Goal: Task Accomplishment & Management: Use online tool/utility

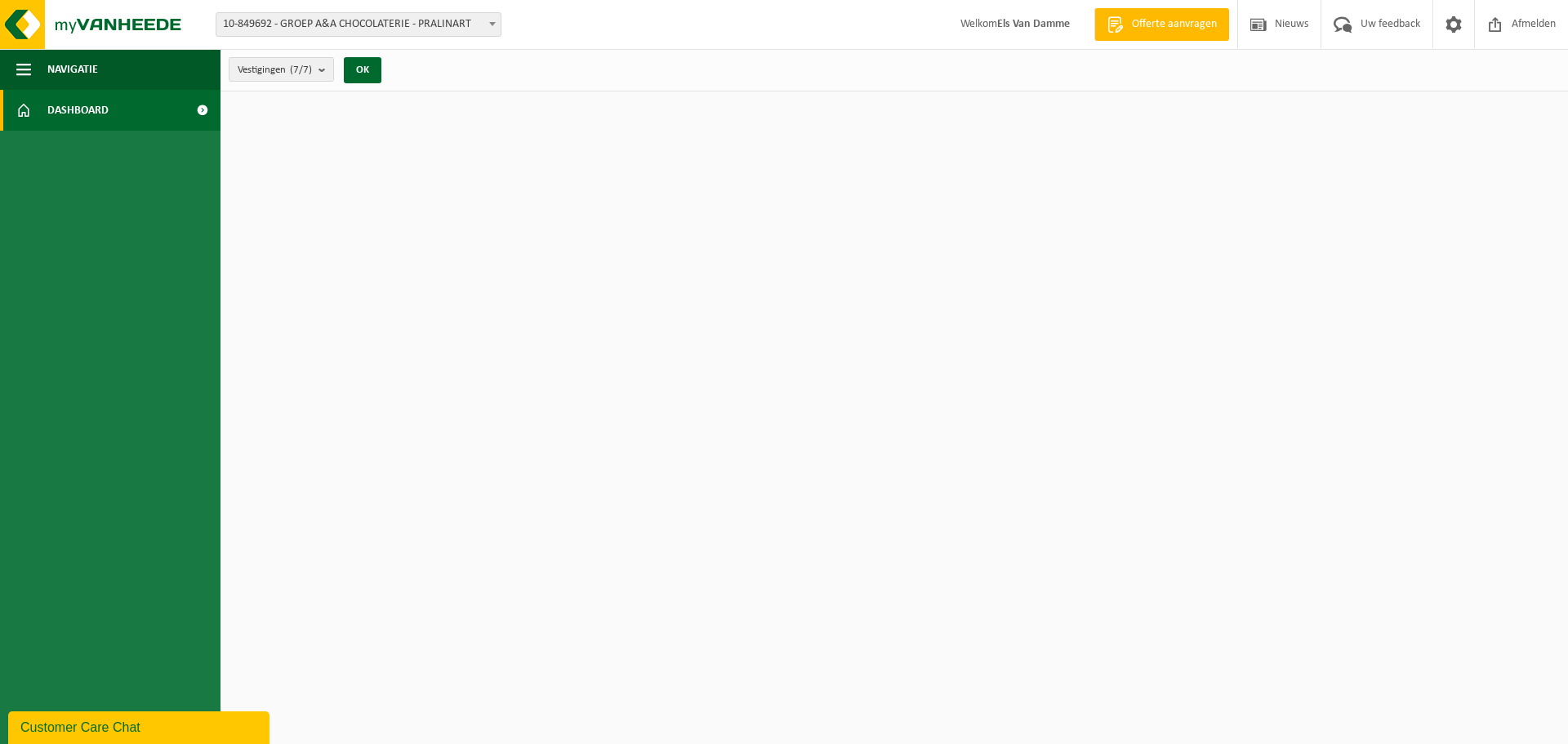
click at [467, 31] on span "10-849692 - GROEP A&A CHOCOLATERIE - PRALINART" at bounding box center [358, 24] width 284 height 23
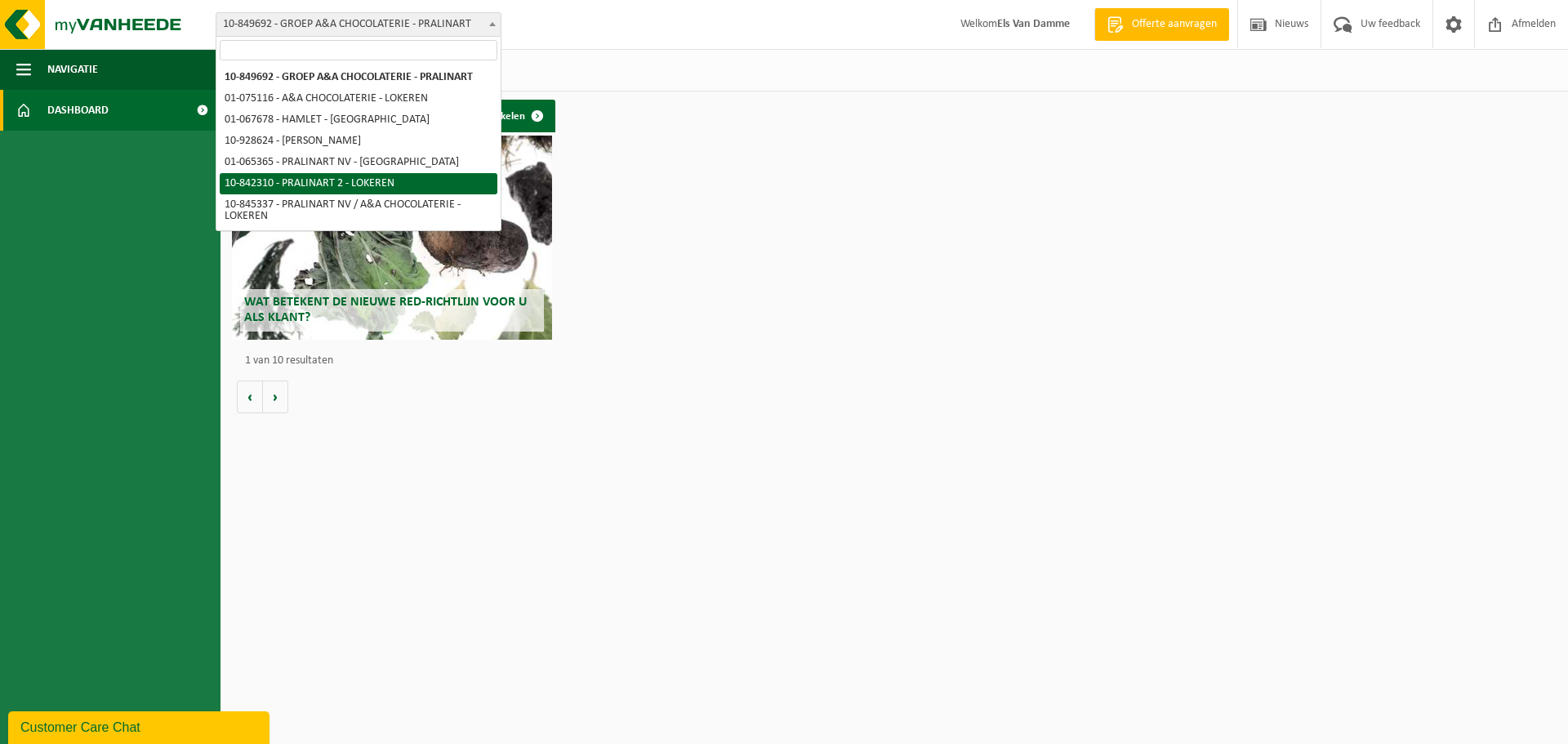
select select "92504"
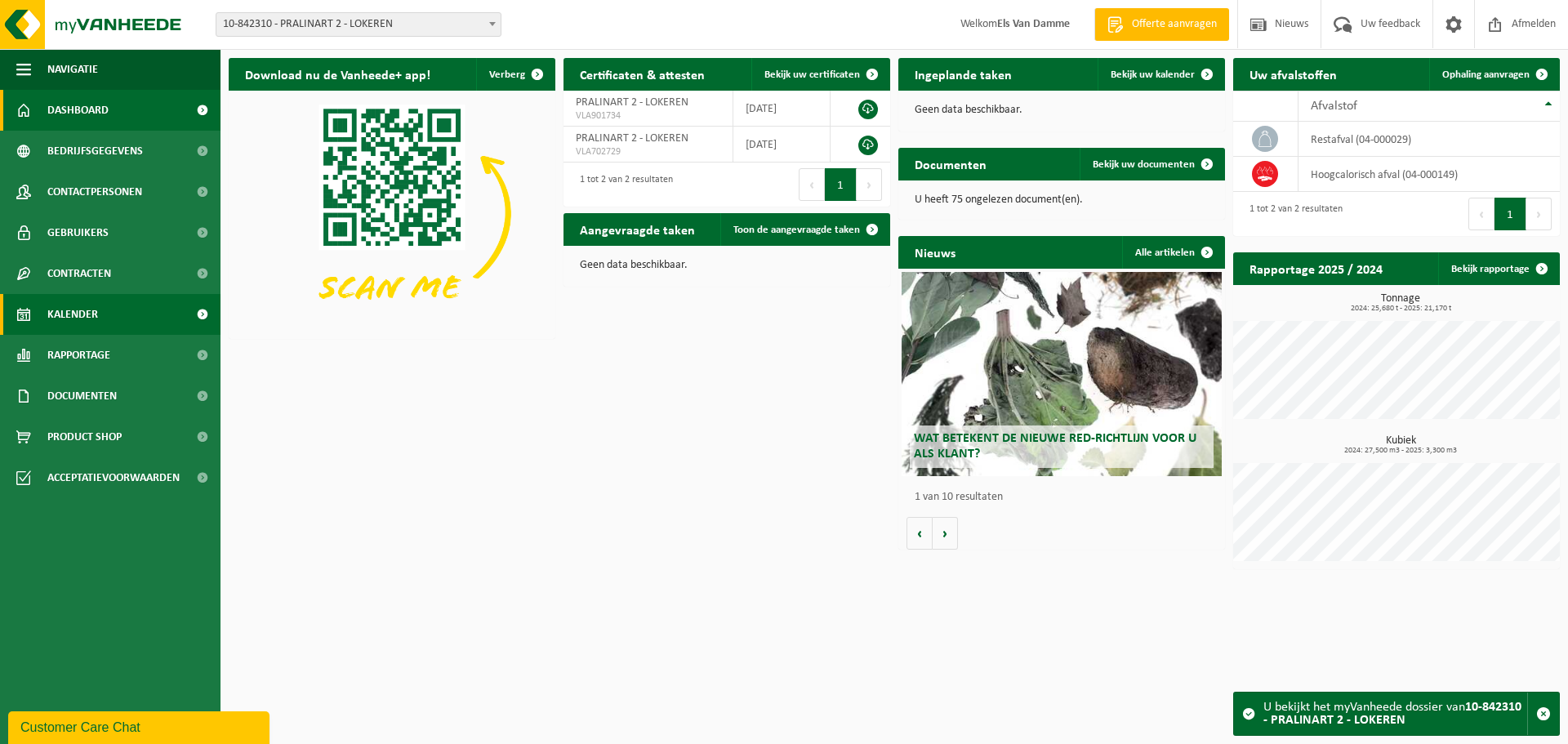
click at [120, 315] on link "Kalender" at bounding box center [110, 315] width 221 height 40
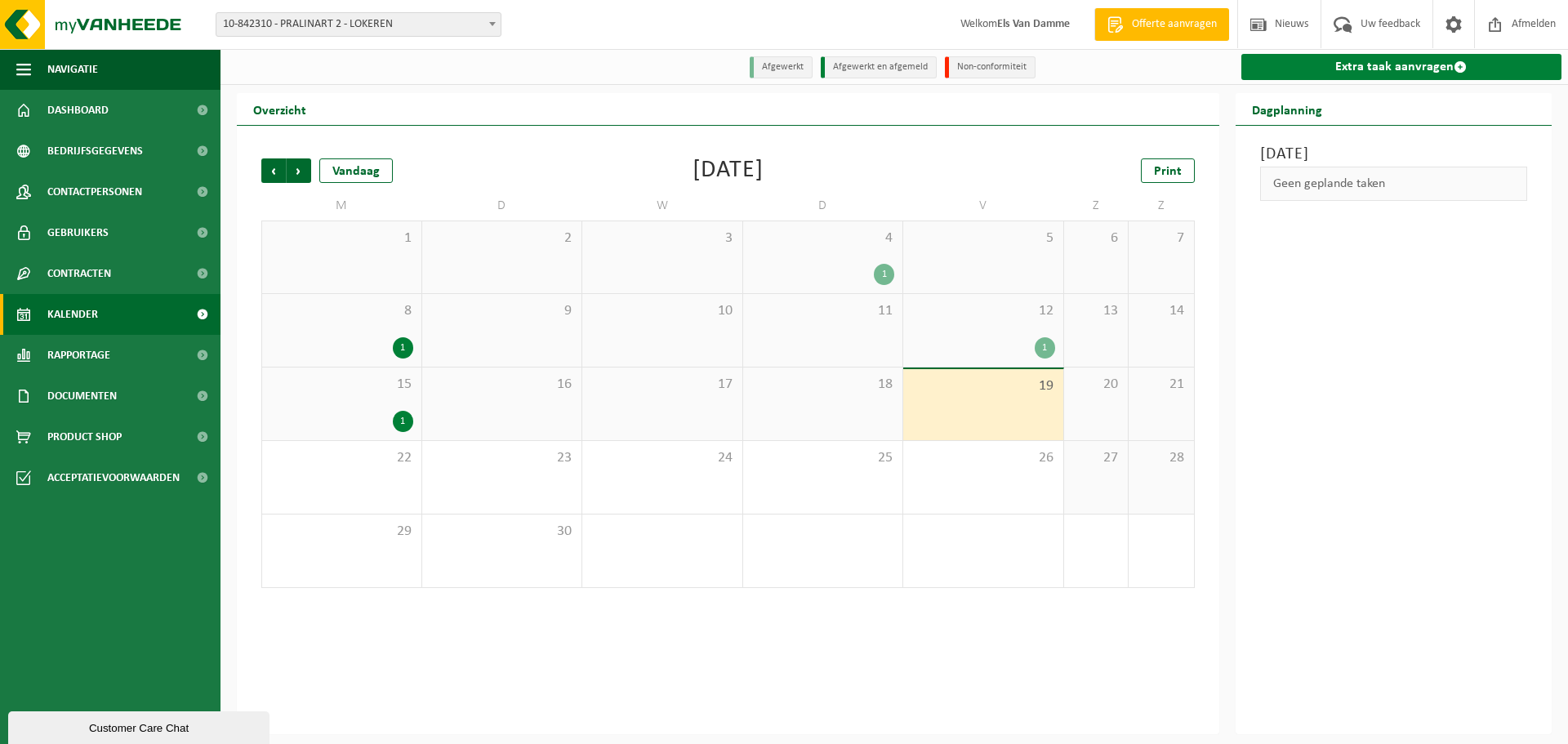
click at [1391, 71] on link "Extra taak aanvragen" at bounding box center [1402, 67] width 321 height 26
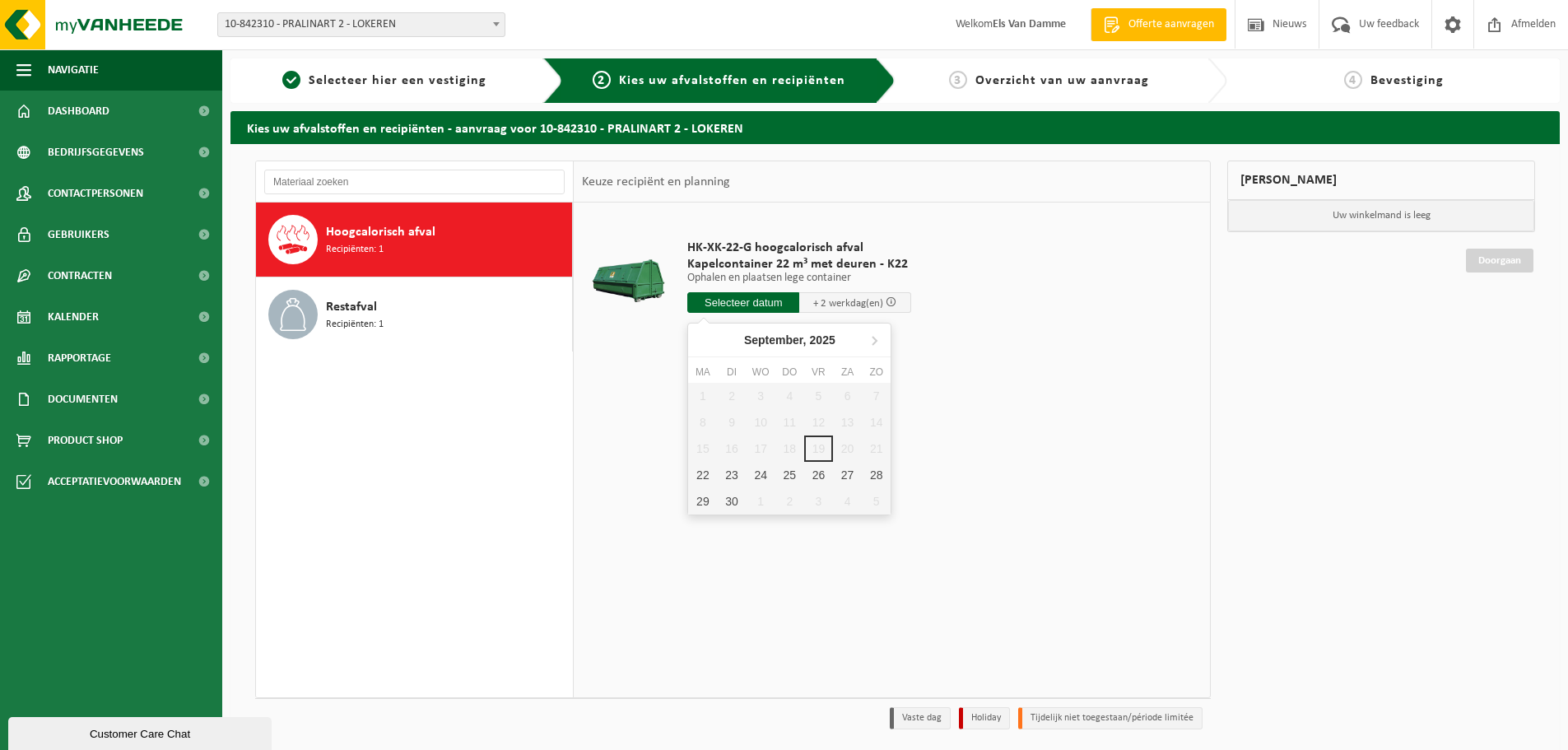
click at [726, 301] on input "text" at bounding box center [743, 302] width 112 height 20
click at [708, 474] on div "22" at bounding box center [702, 475] width 29 height 26
type input "Van [DATE]"
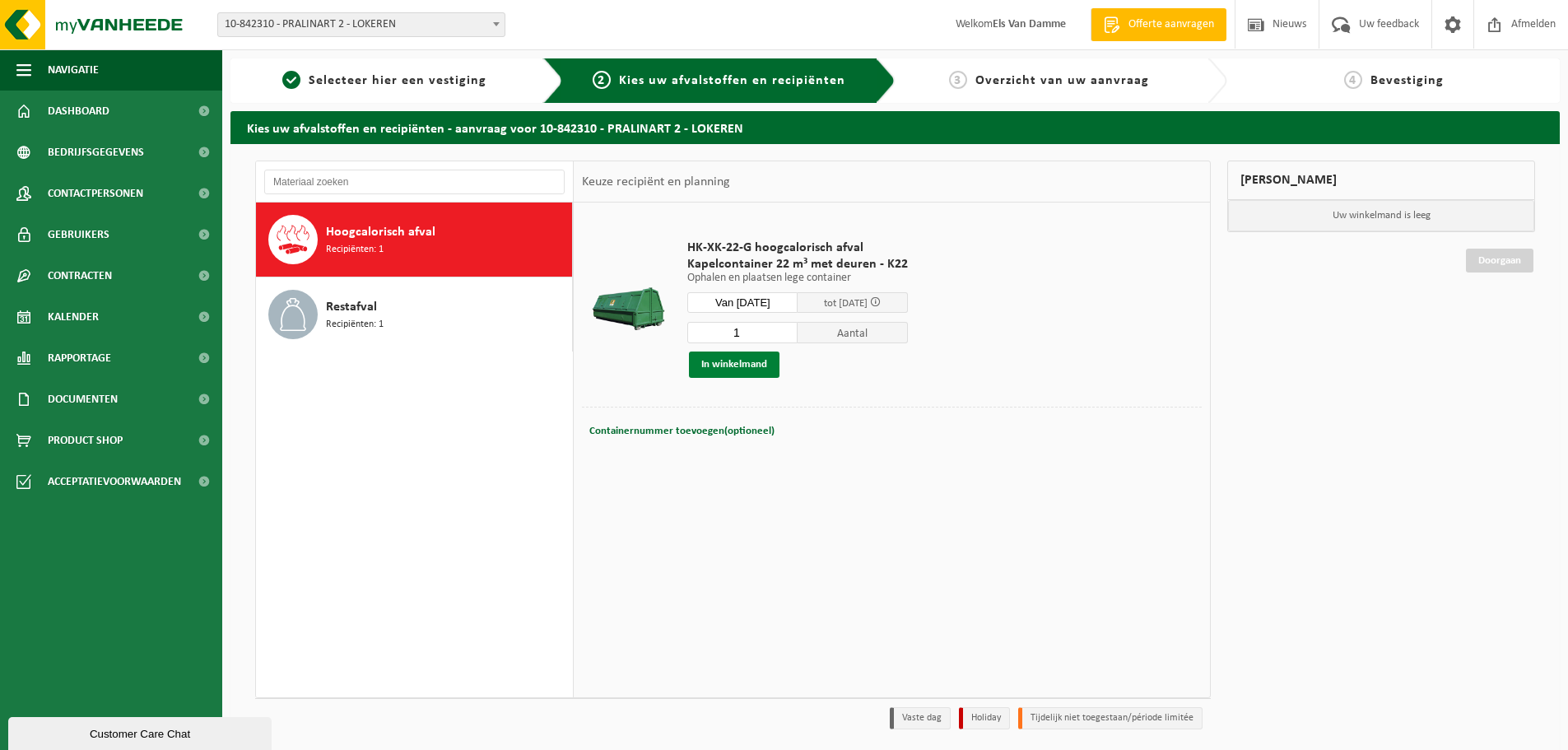
click at [725, 366] on button "In winkelmand" at bounding box center [734, 364] width 91 height 26
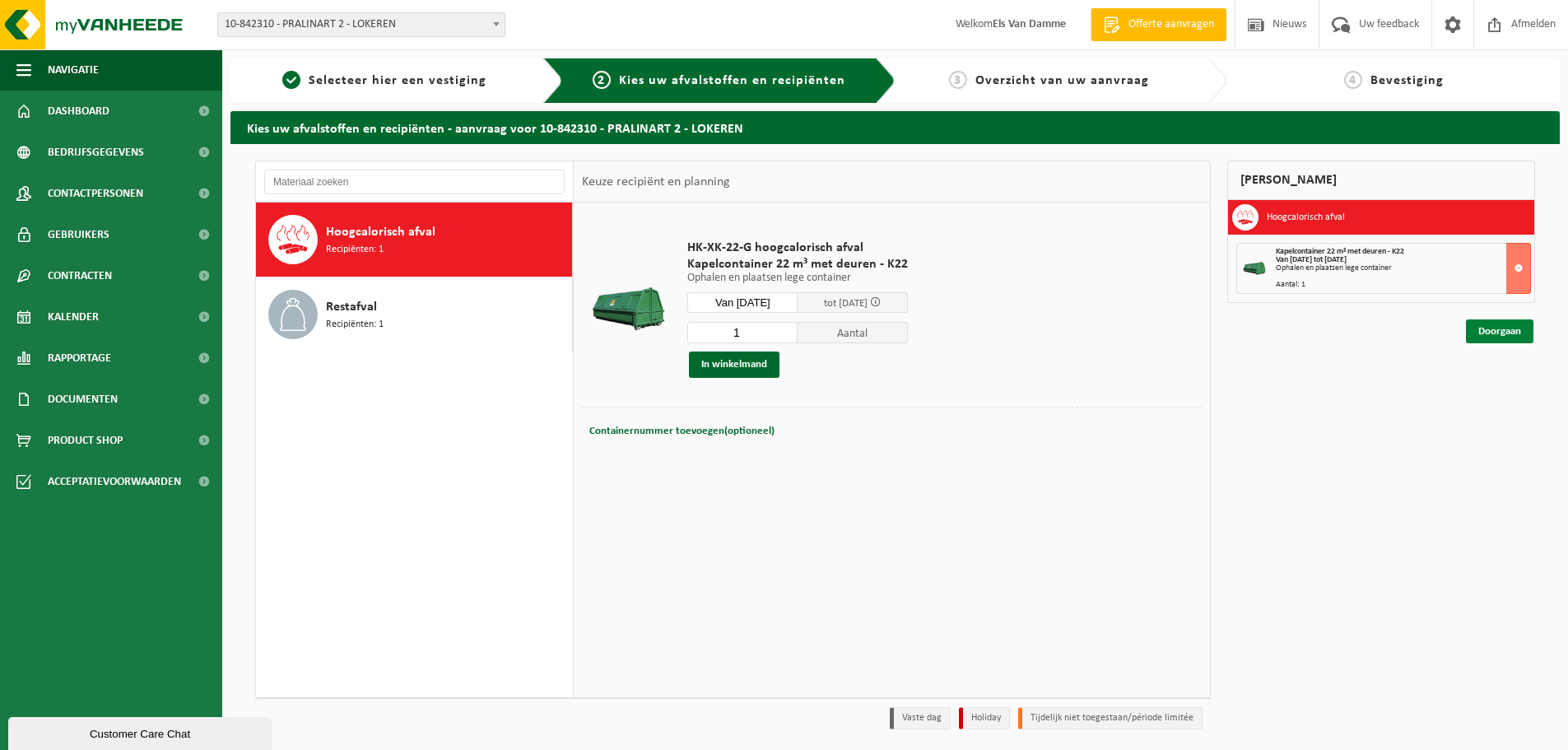
click at [1498, 332] on link "Doorgaan" at bounding box center [1499, 332] width 68 height 24
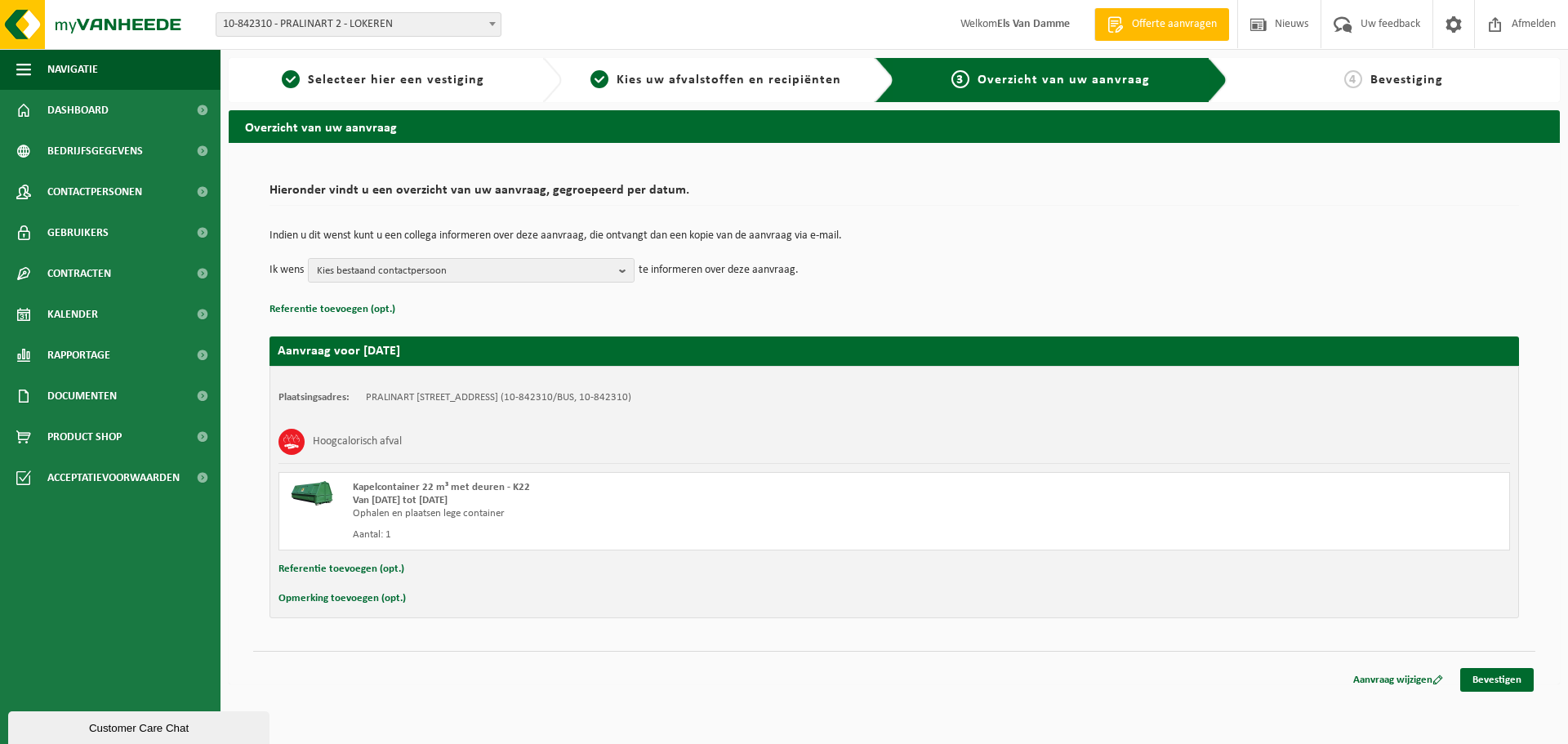
click at [424, 571] on div "Referentie toevoegen (opt.)" at bounding box center [894, 569] width 1231 height 21
click at [385, 575] on button "Referentie toevoegen (opt.)" at bounding box center [341, 569] width 126 height 21
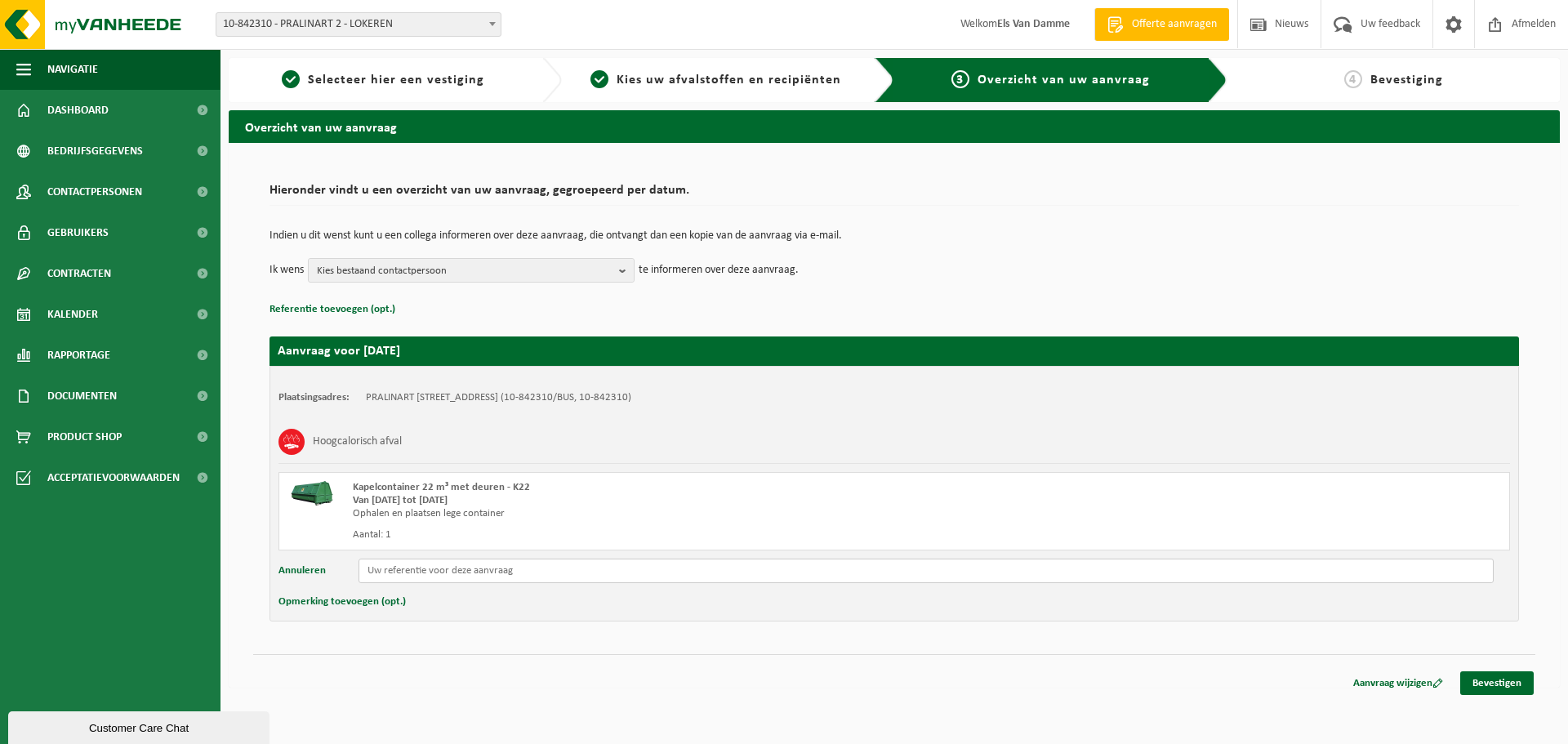
click at [402, 573] on input "text" at bounding box center [926, 571] width 1136 height 25
type input "WAASLANDLAAN 3 - 9160 LOKEREN"
click at [362, 605] on button "Opmerking toevoegen (opt.)" at bounding box center [342, 601] width 128 height 21
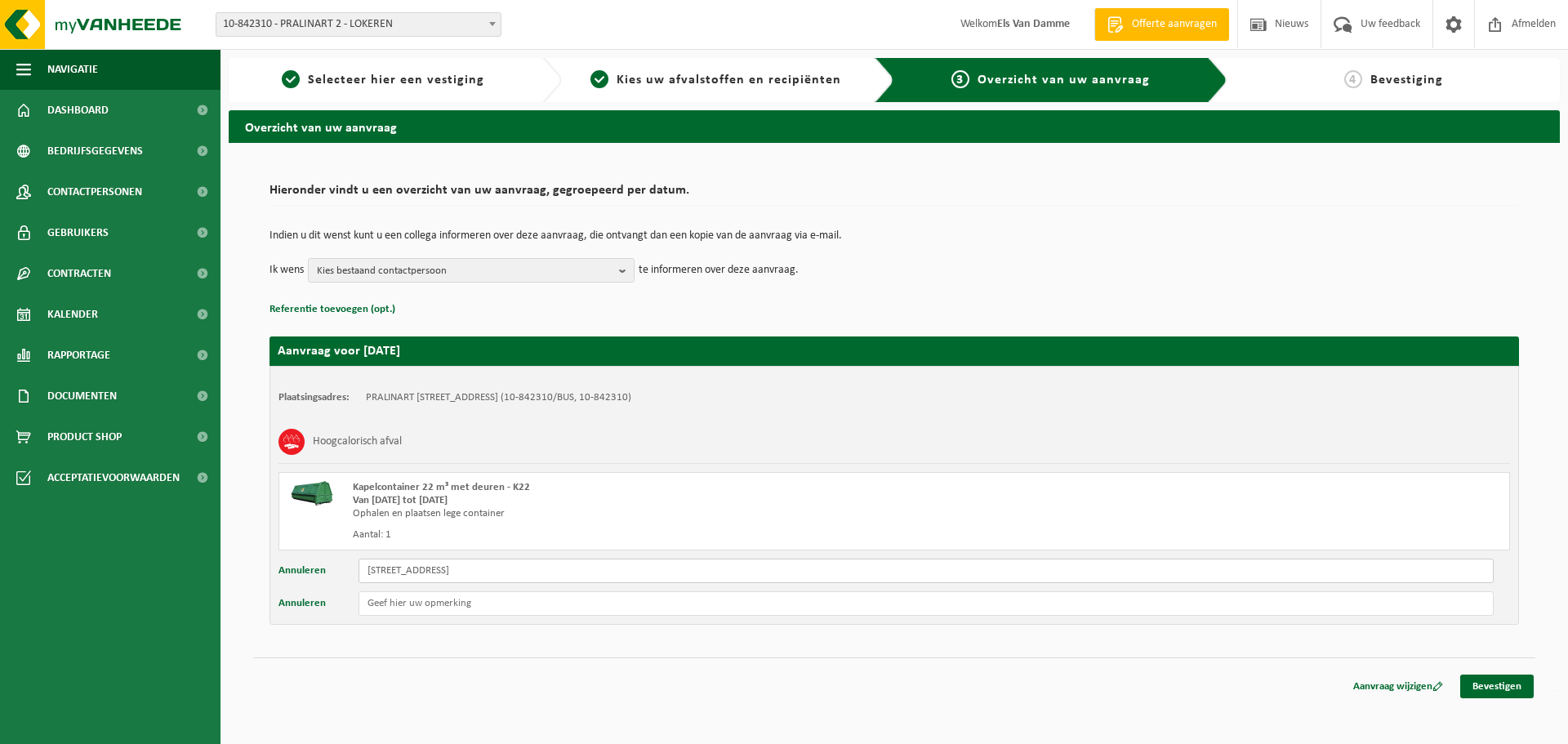
click at [398, 572] on input "WAASLANDLAAN 3 - 9160 LOKEREN" at bounding box center [926, 571] width 1136 height 25
click at [471, 609] on input "text" at bounding box center [926, 603] width 1136 height 25
paste input "WAASLANDLAAN 3 - 9160 LOKEREN"
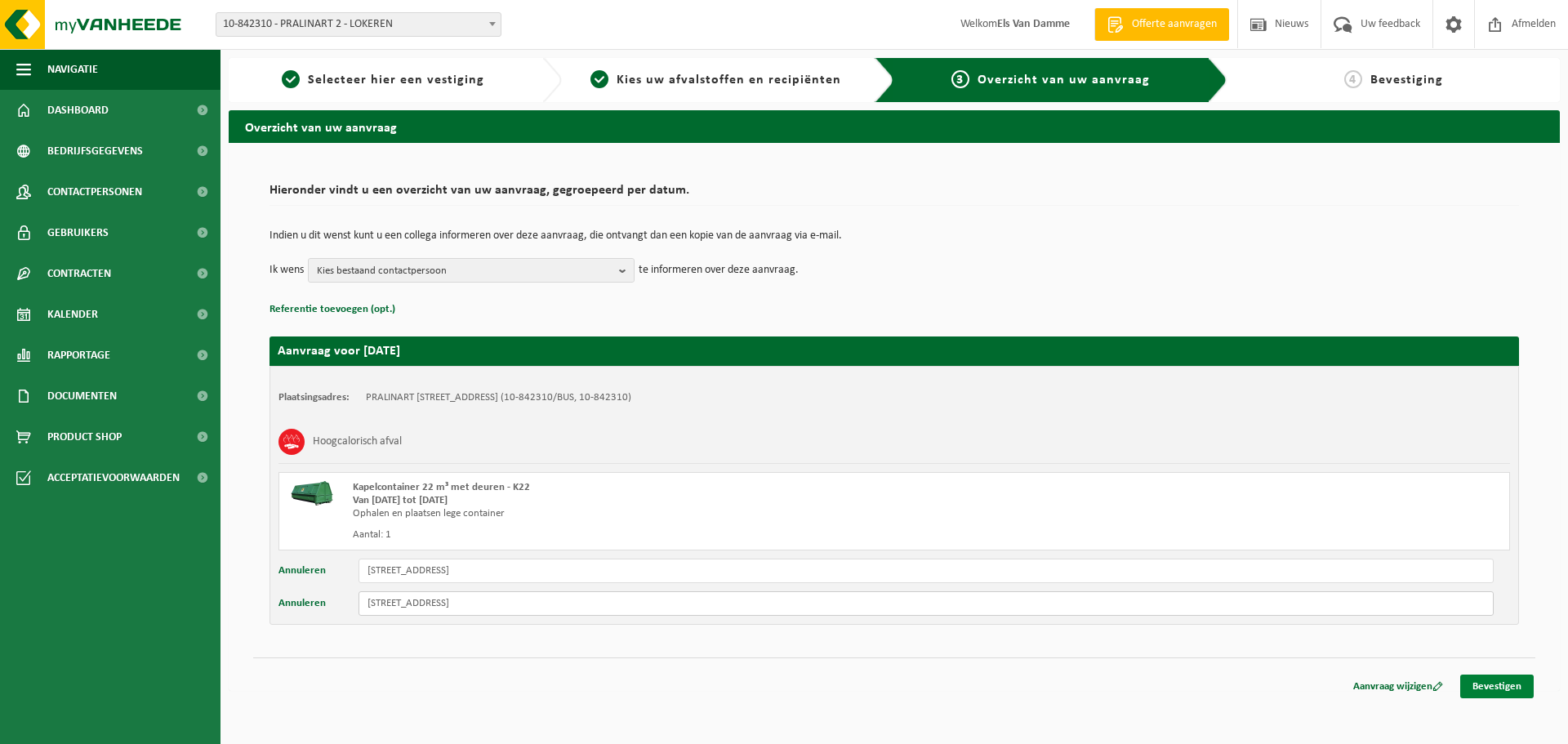
type input "WAASLANDLAAN 3 - 9160 LOKEREN"
click at [1472, 681] on link "Bevestigen" at bounding box center [1497, 687] width 74 height 24
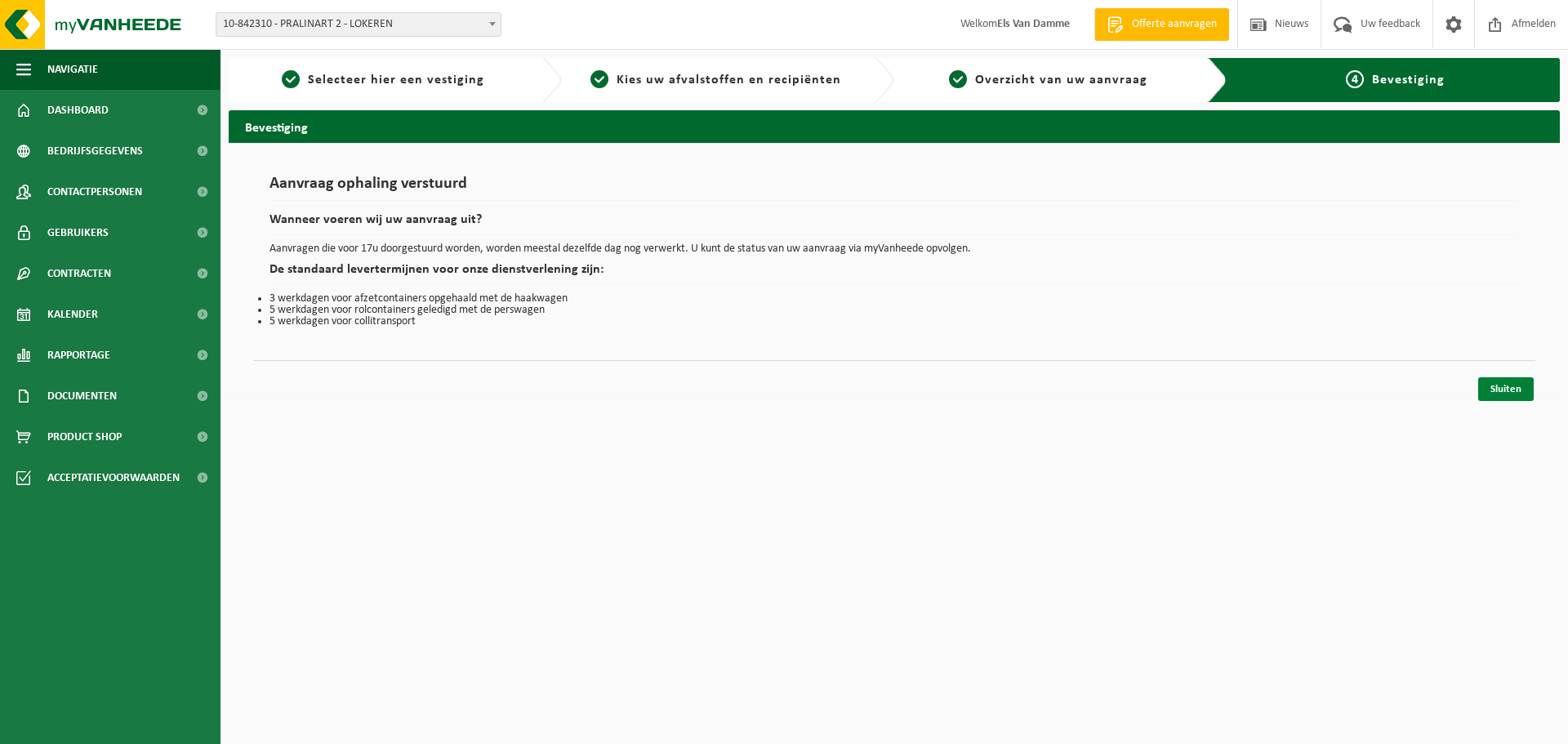
click at [1501, 393] on link "Sluiten" at bounding box center [1506, 389] width 55 height 24
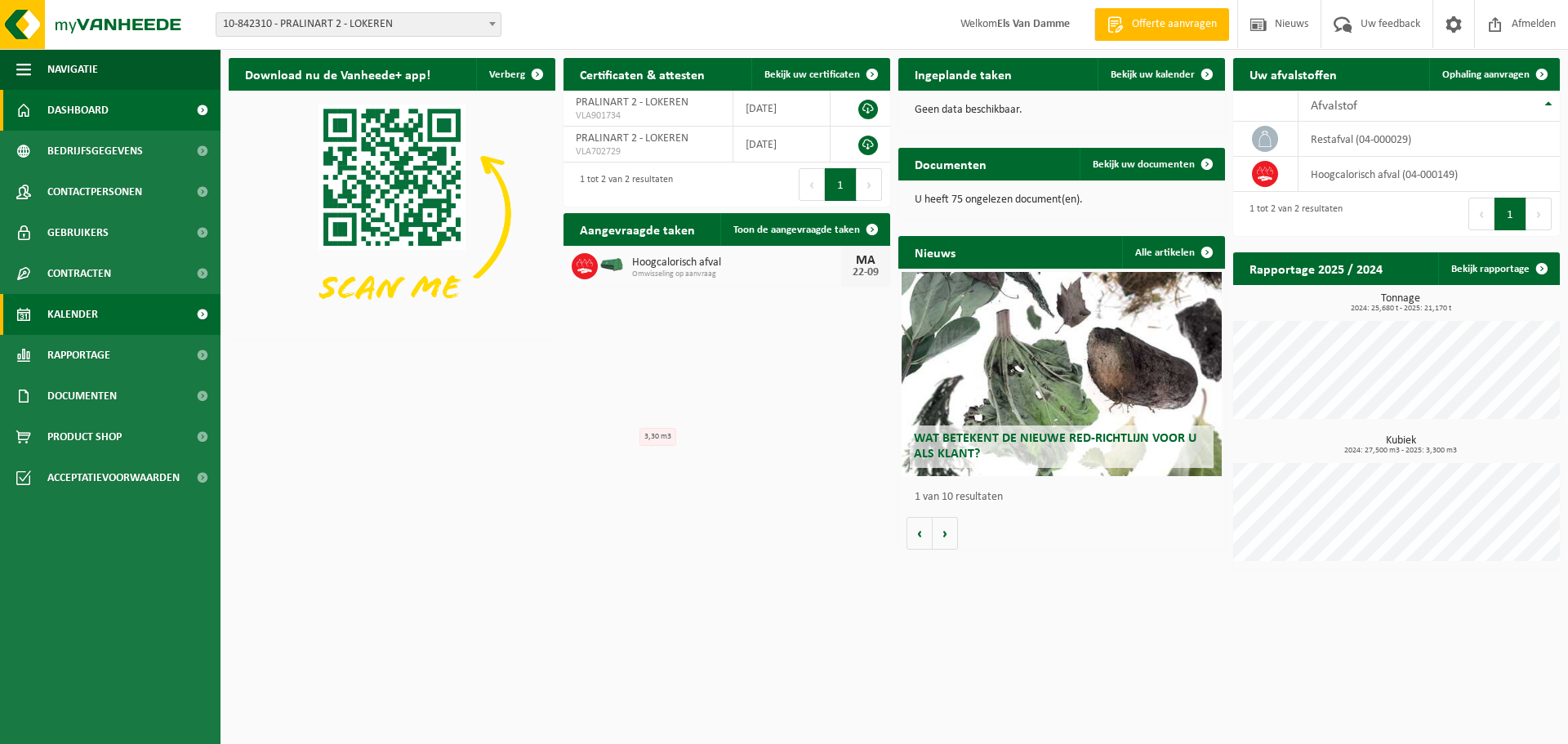
click at [106, 320] on link "Kalender" at bounding box center [110, 315] width 221 height 40
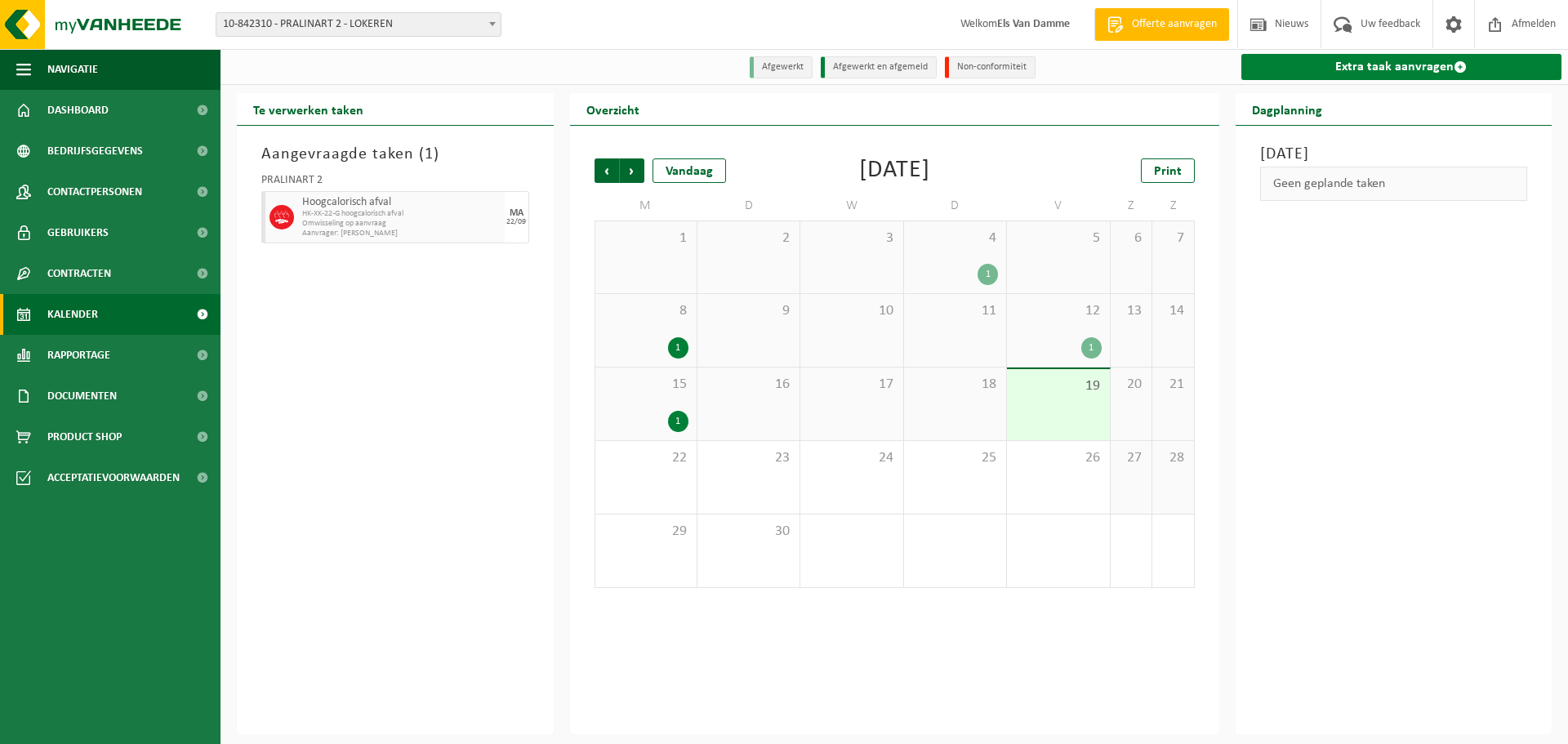
click at [1388, 68] on link "Extra taak aanvragen" at bounding box center [1402, 67] width 321 height 26
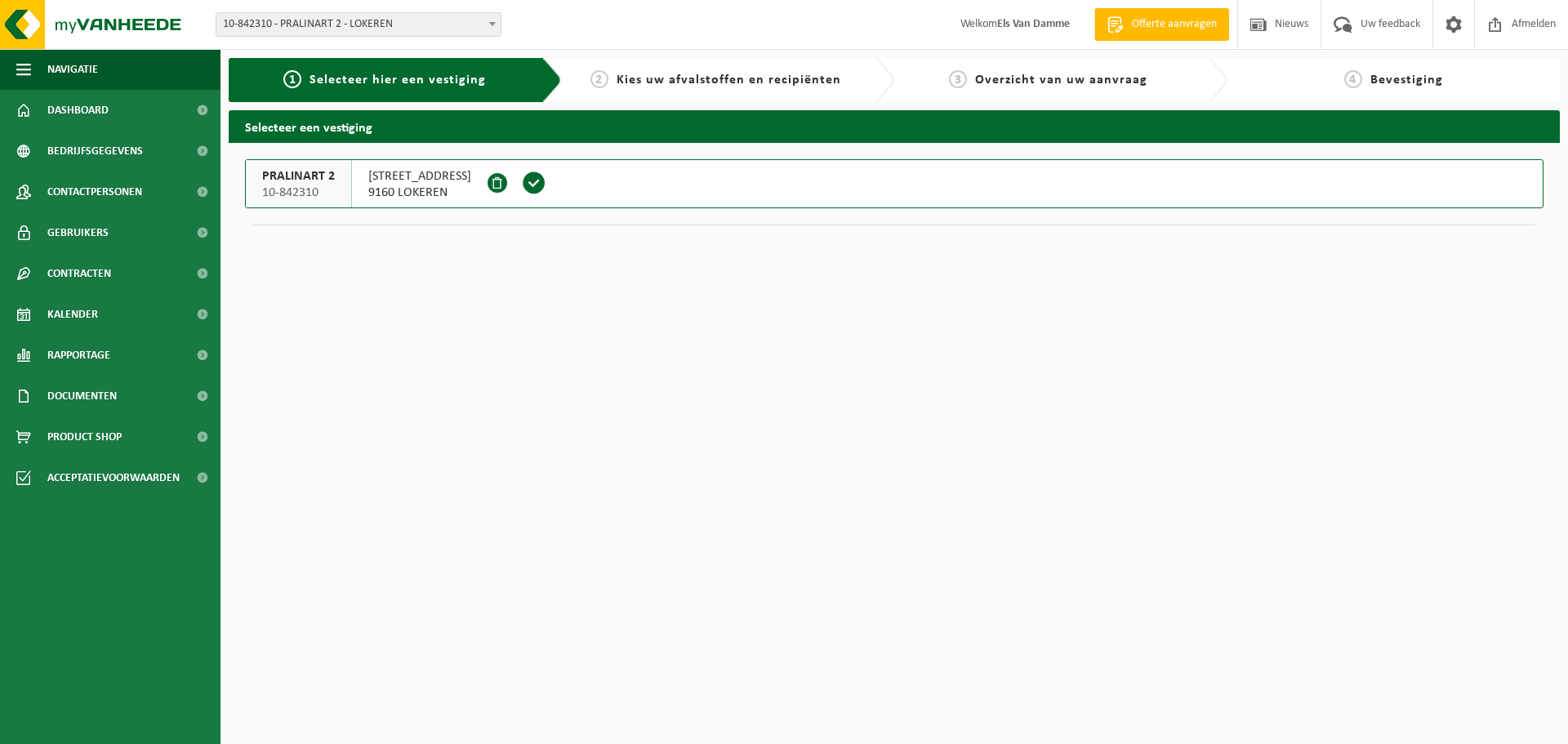
click at [450, 187] on span "9160 LOKEREN" at bounding box center [420, 193] width 103 height 17
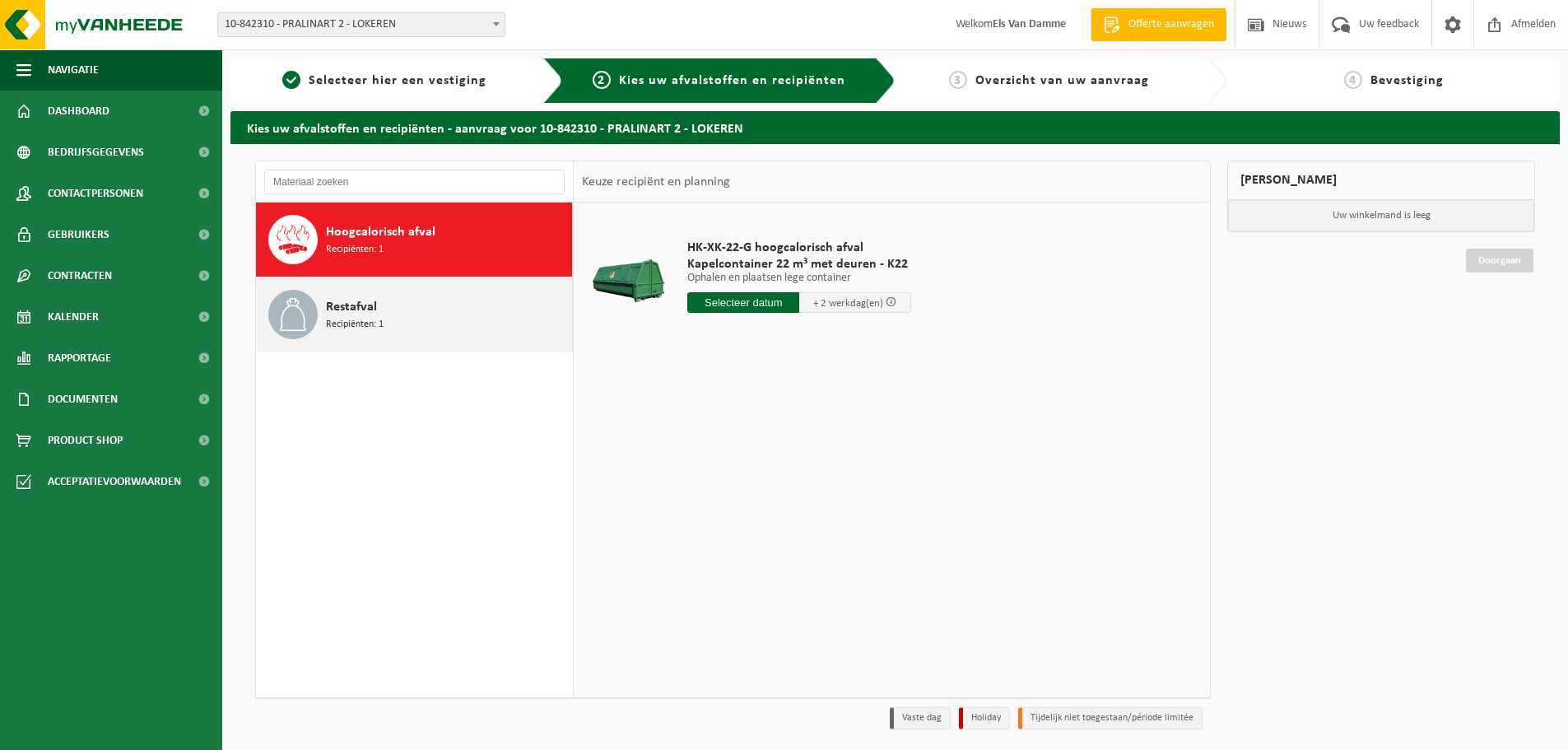
click at [433, 314] on div "Restafval Recipiënten: 1" at bounding box center [447, 314] width 242 height 49
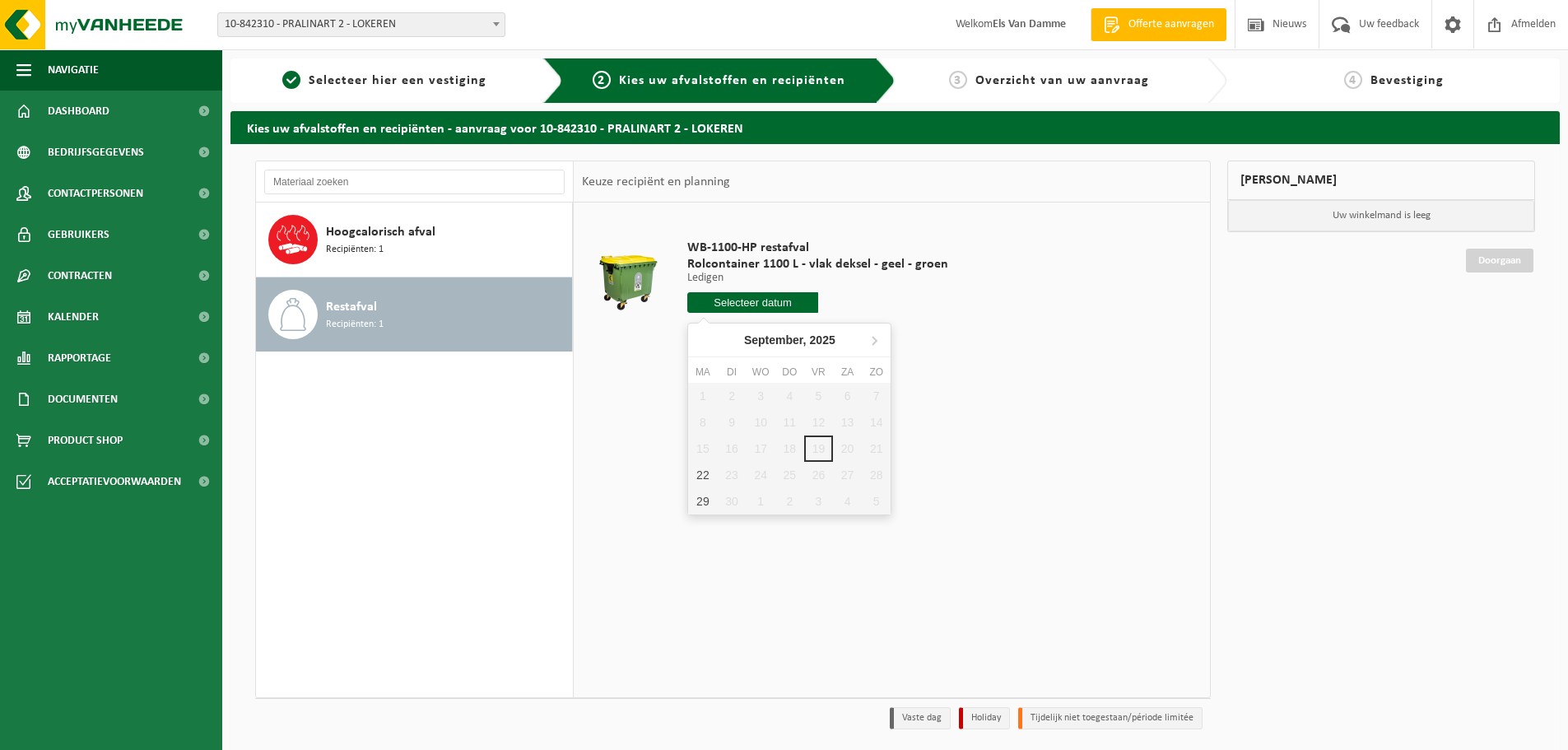
click at [769, 306] on input "text" at bounding box center [752, 302] width 131 height 20
click at [713, 475] on div "22" at bounding box center [702, 475] width 29 height 26
type input "Van [DATE]"
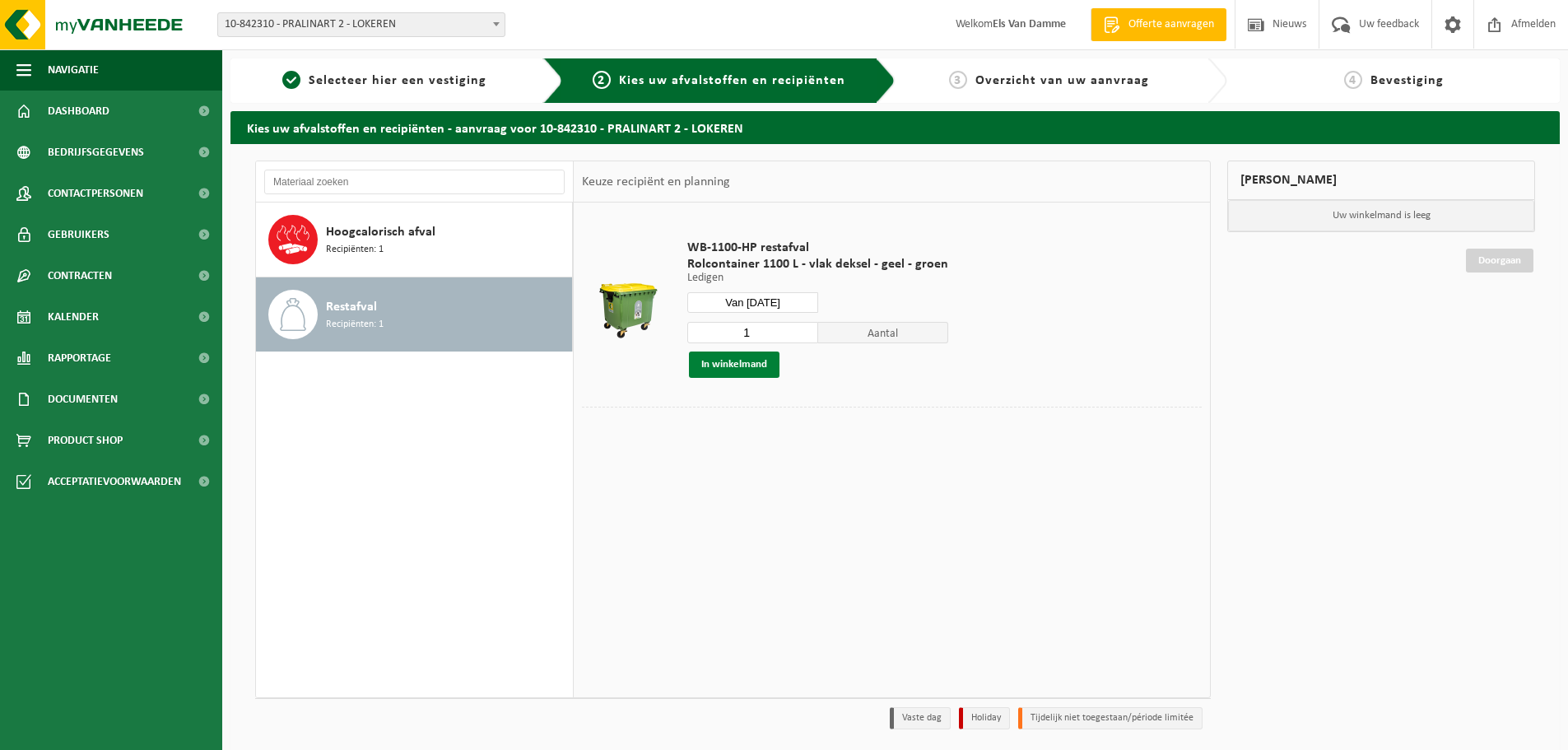
click at [742, 362] on button "In winkelmand" at bounding box center [734, 364] width 91 height 26
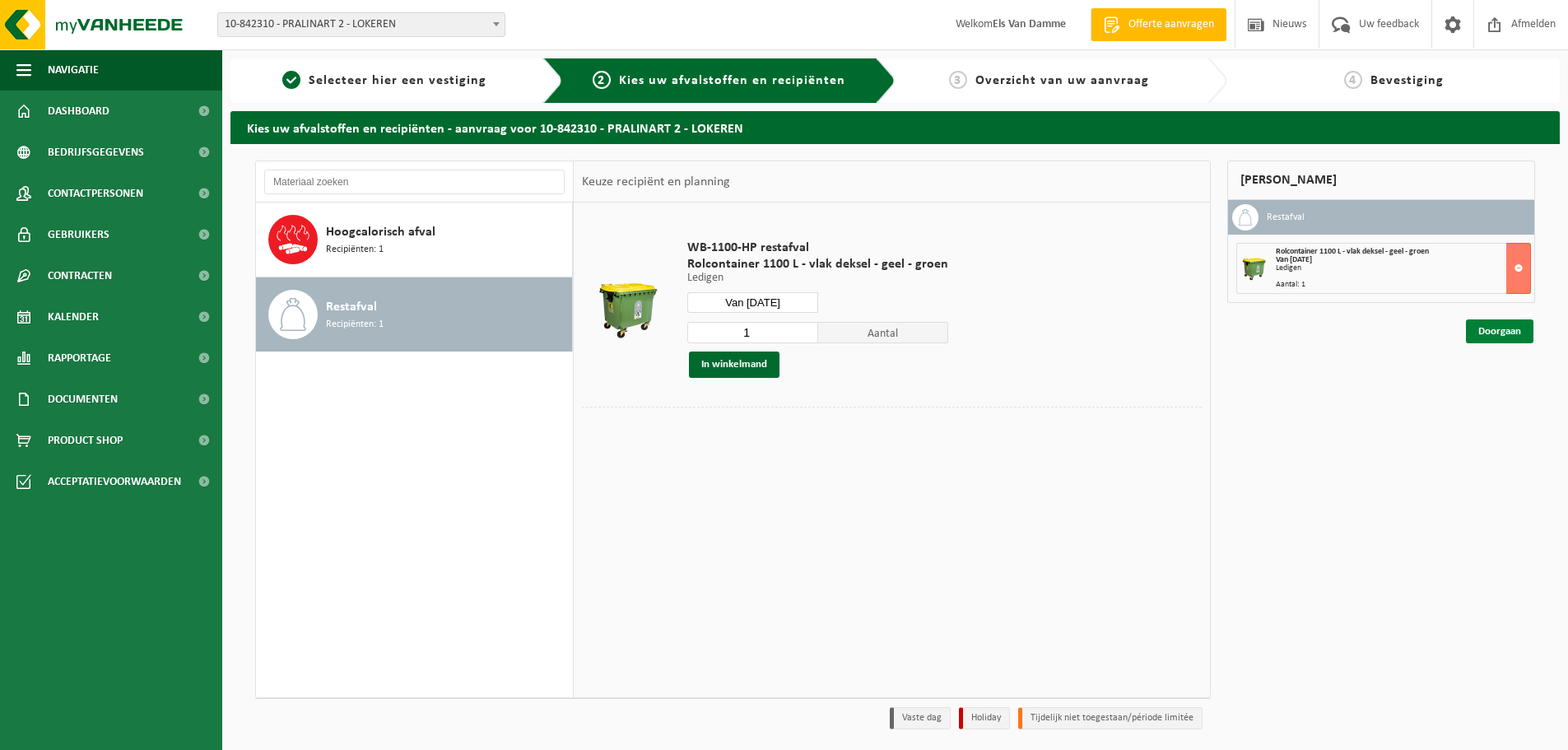
click at [1503, 337] on link "Doorgaan" at bounding box center [1499, 332] width 68 height 24
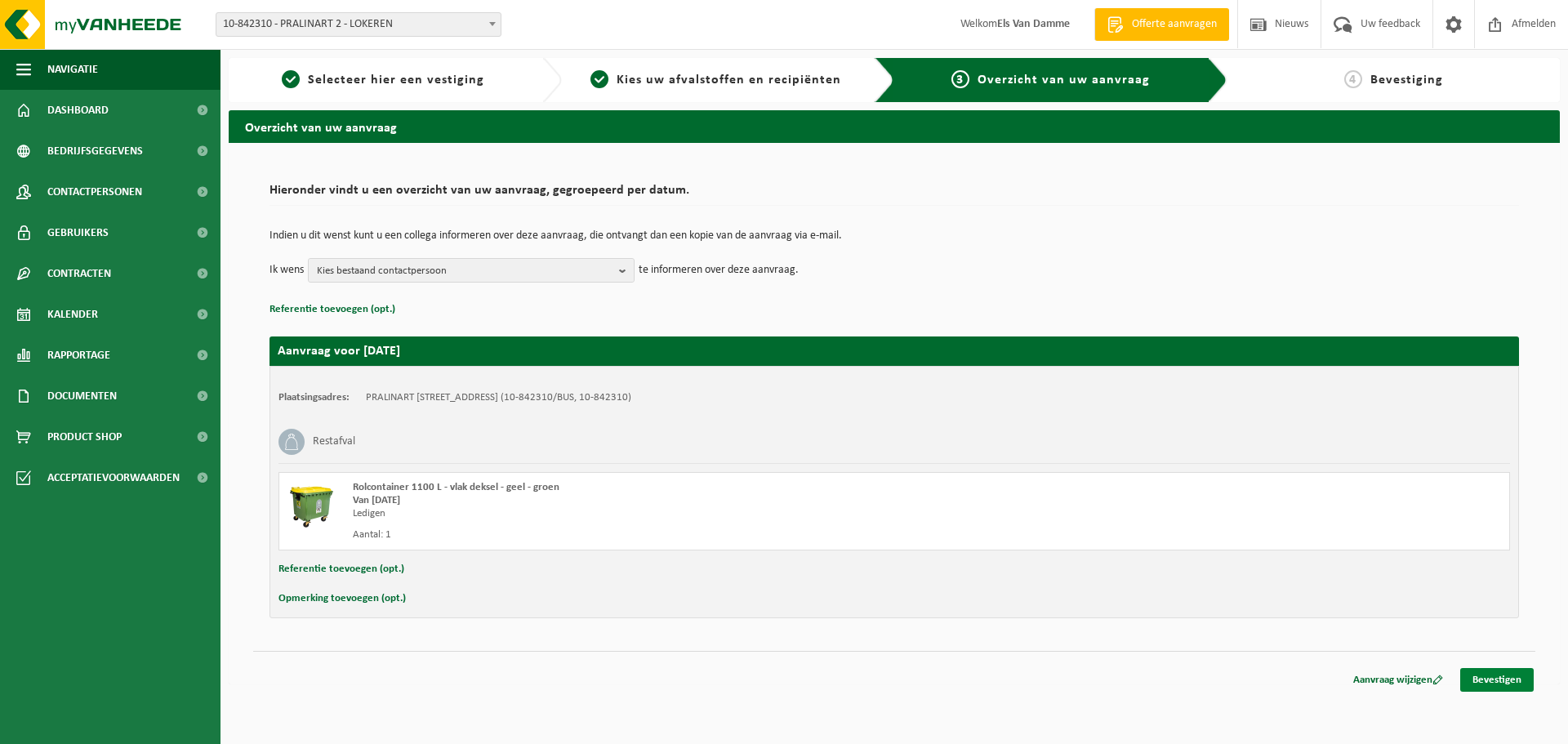
click at [1491, 680] on link "Bevestigen" at bounding box center [1497, 681] width 74 height 24
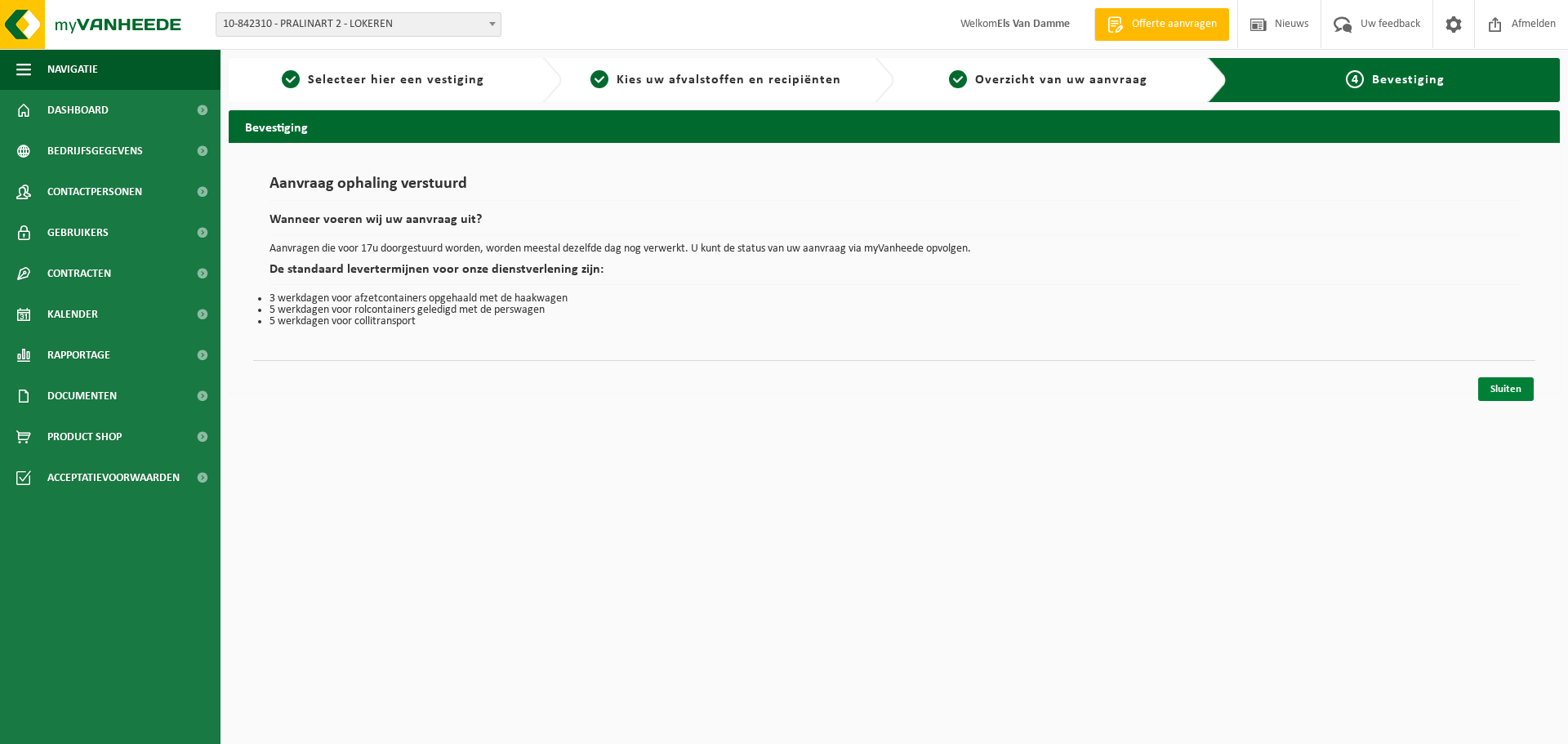
click at [1528, 392] on link "Sluiten" at bounding box center [1506, 389] width 55 height 24
